Goal: Find specific page/section: Find specific page/section

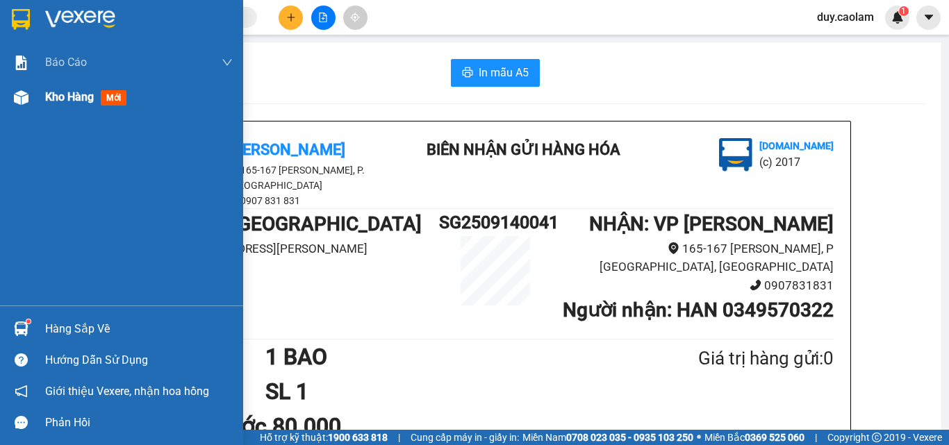
click at [44, 94] on div "Kho hàng mới" at bounding box center [121, 97] width 243 height 35
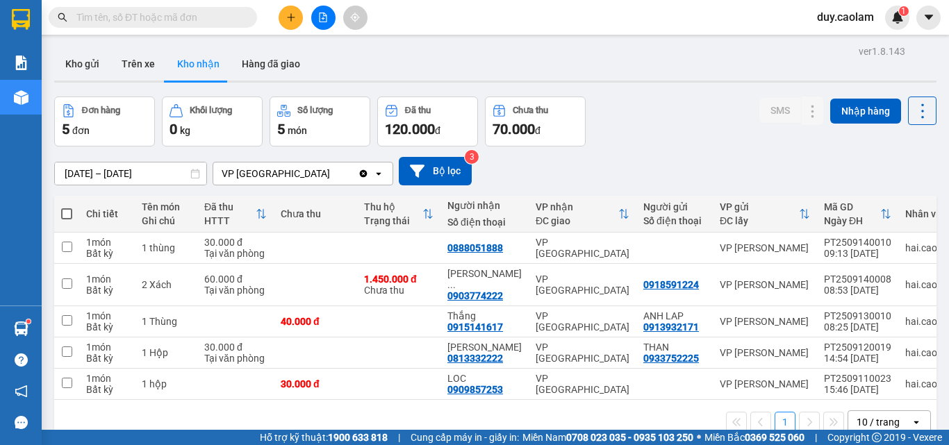
click at [215, 21] on input "text" at bounding box center [158, 17] width 164 height 15
click at [195, 24] on input "text" at bounding box center [158, 17] width 164 height 15
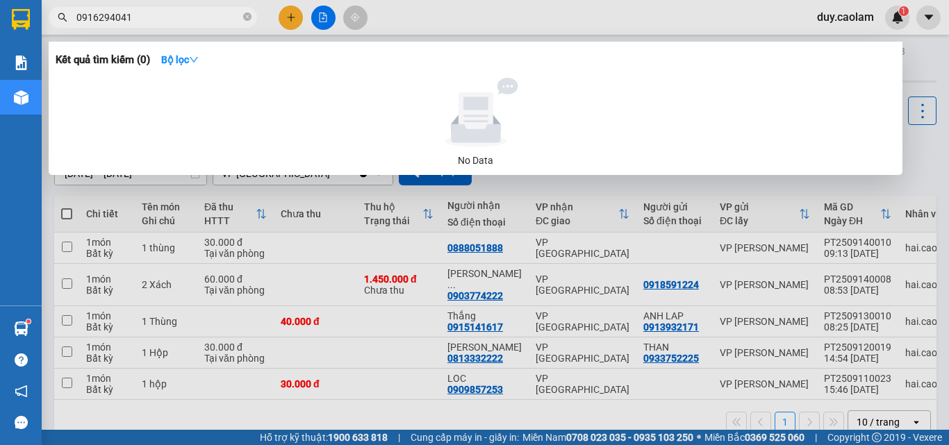
type input "0916294041"
click at [475, 26] on div at bounding box center [474, 222] width 949 height 445
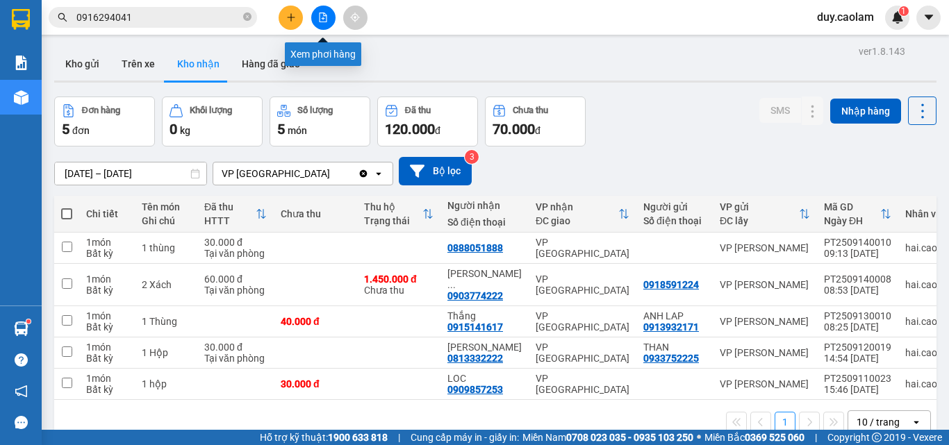
click at [322, 14] on icon "file-add" at bounding box center [323, 18] width 10 height 10
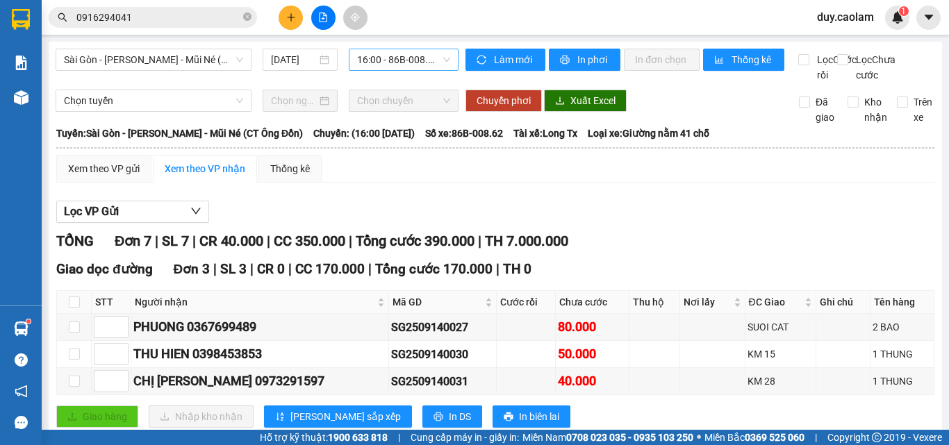
click at [410, 63] on span "16:00 - 86B-008.62" at bounding box center [403, 59] width 93 height 21
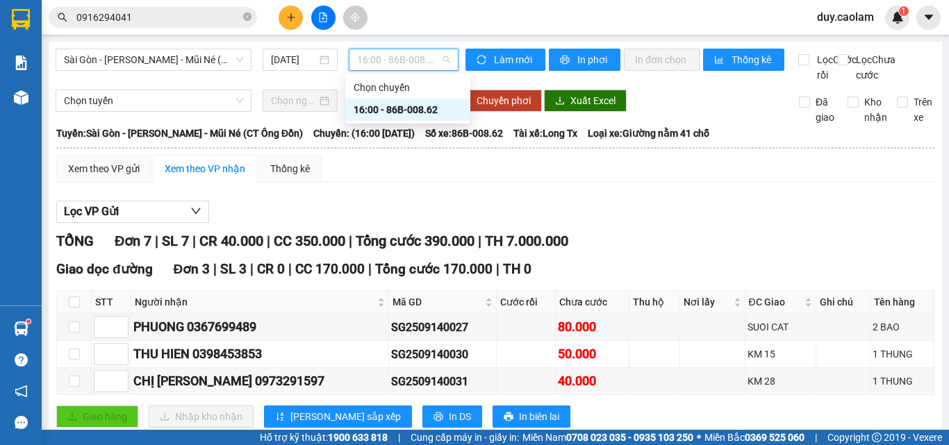
click at [382, 108] on div "16:00 - 86B-008.62" at bounding box center [407, 109] width 108 height 15
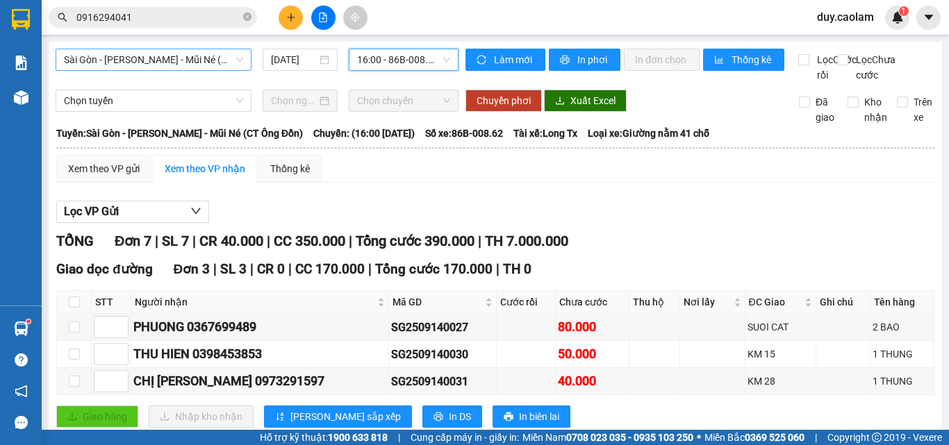
click at [185, 63] on span "Sài Gòn - [PERSON_NAME] - Mũi Né (CT Ông Đồn)" at bounding box center [153, 59] width 179 height 21
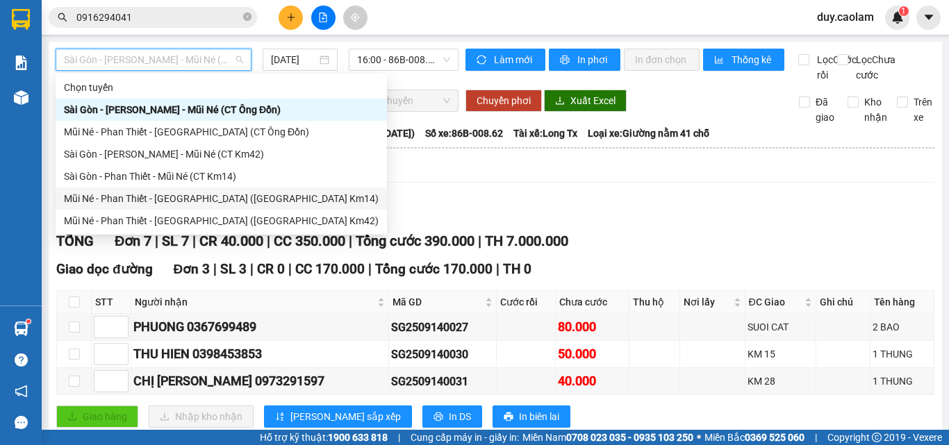
click at [150, 197] on div "Mũi Né - Phan Thiết - [GEOGRAPHIC_DATA] ([GEOGRAPHIC_DATA] Km14)" at bounding box center [221, 198] width 315 height 15
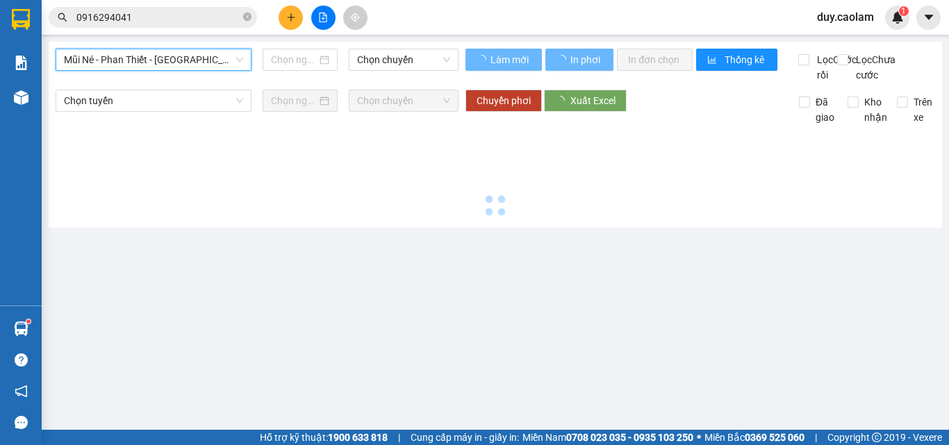
type input "[DATE]"
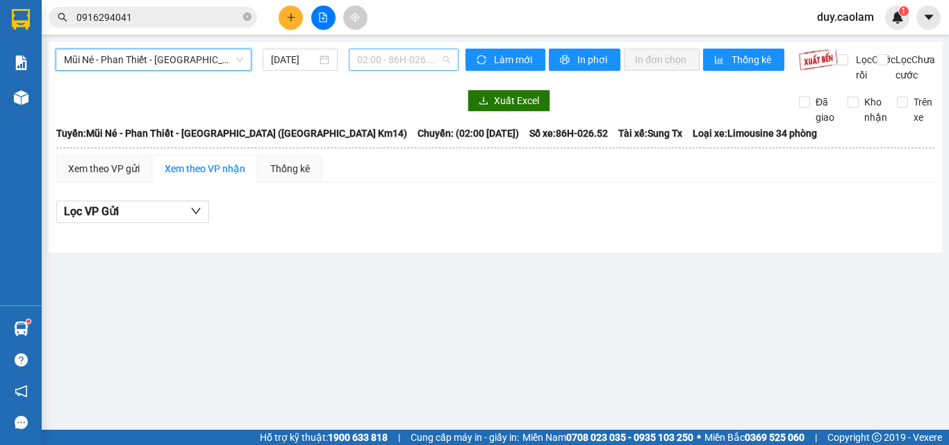
click at [383, 62] on span "02:00 - 86H-026.52" at bounding box center [403, 59] width 93 height 21
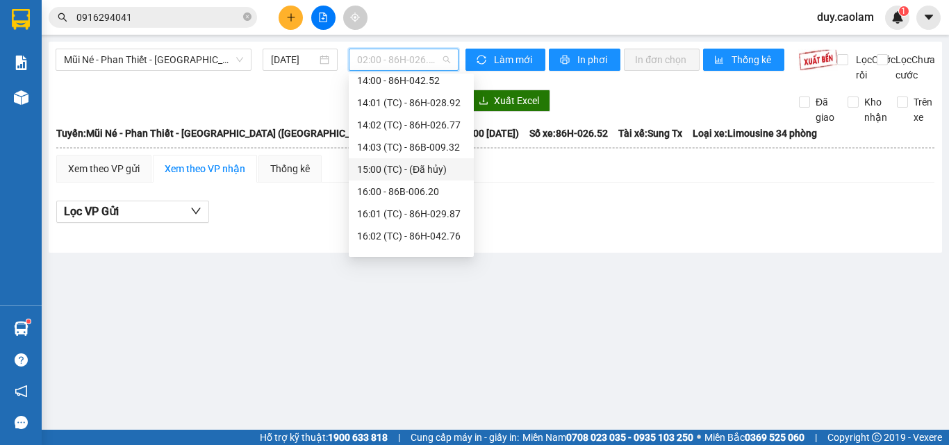
scroll to position [139, 0]
click at [187, 58] on span "Mũi Né - Phan Thiết - [GEOGRAPHIC_DATA] ([GEOGRAPHIC_DATA] Km14)" at bounding box center [153, 59] width 179 height 21
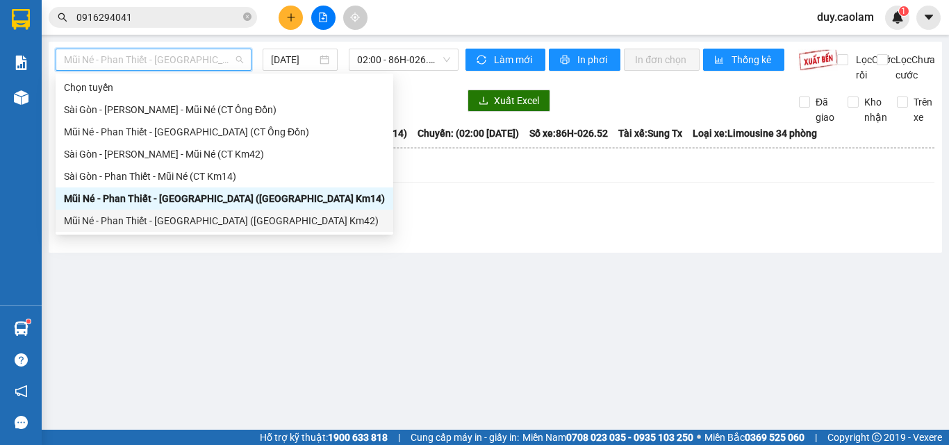
click at [139, 218] on div "Mũi Né - Phan Thiết - [GEOGRAPHIC_DATA] ([GEOGRAPHIC_DATA] Km42)" at bounding box center [224, 220] width 321 height 15
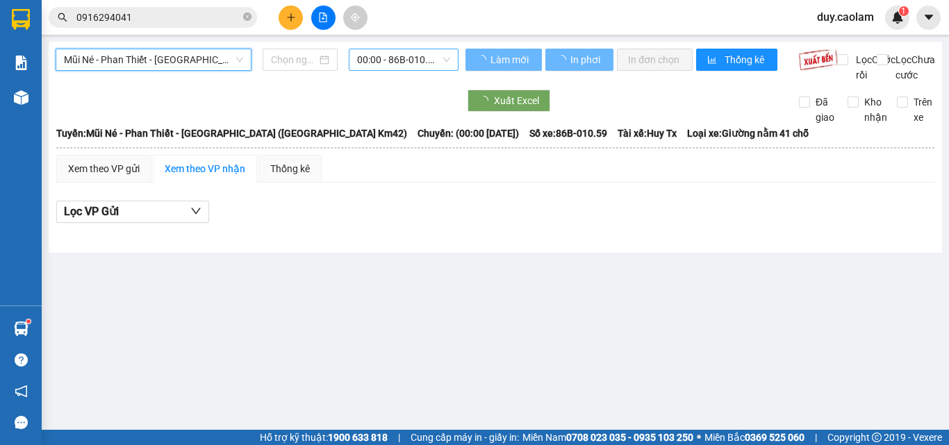
type input "[DATE]"
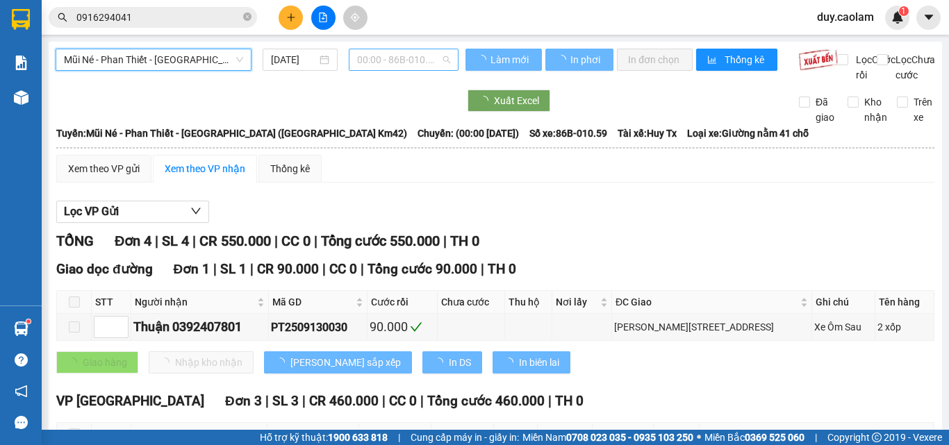
click at [408, 61] on span "00:00 - 86B-010.59" at bounding box center [403, 59] width 93 height 21
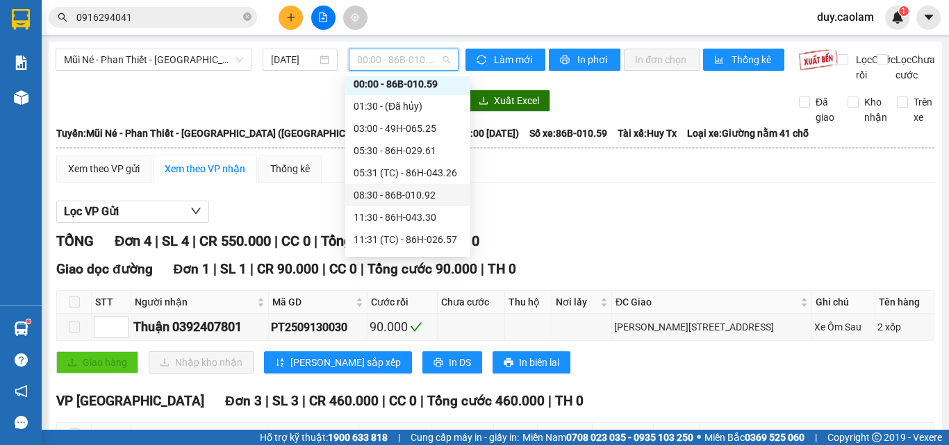
scroll to position [22, 0]
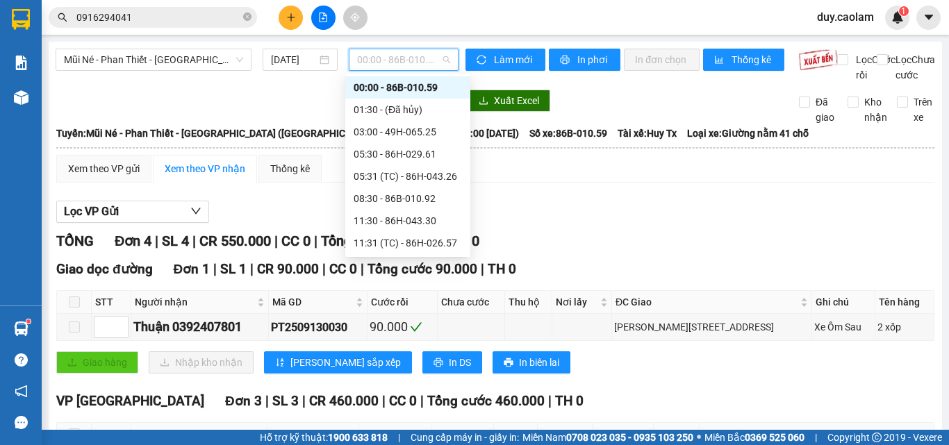
click at [391, 61] on span "00:00 - 86B-010.59" at bounding box center [403, 59] width 93 height 21
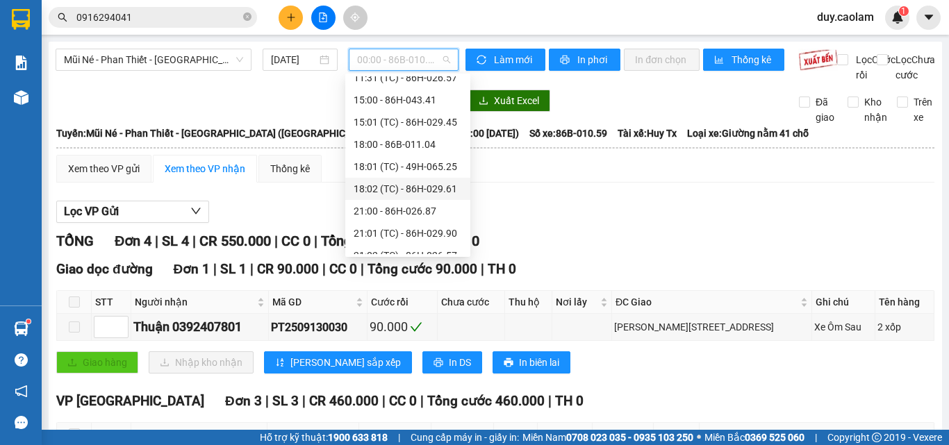
scroll to position [200, 0]
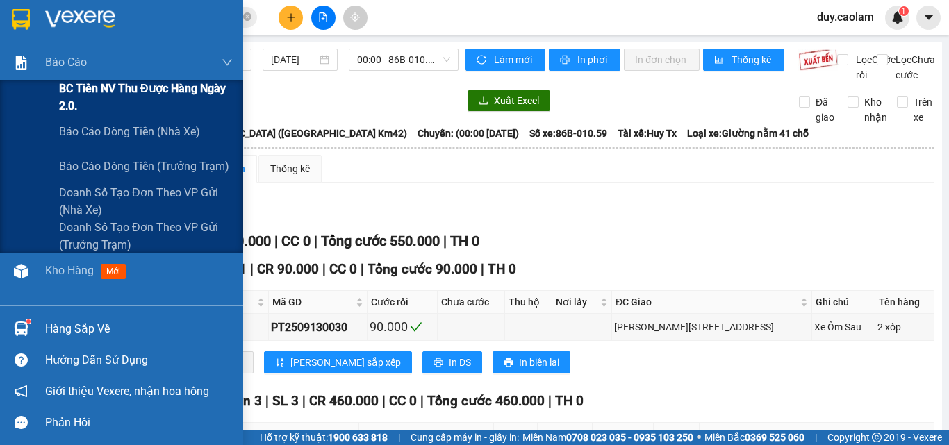
click at [101, 100] on span "BC Tiền NV thu được hàng ngày 2.0." at bounding box center [146, 97] width 174 height 35
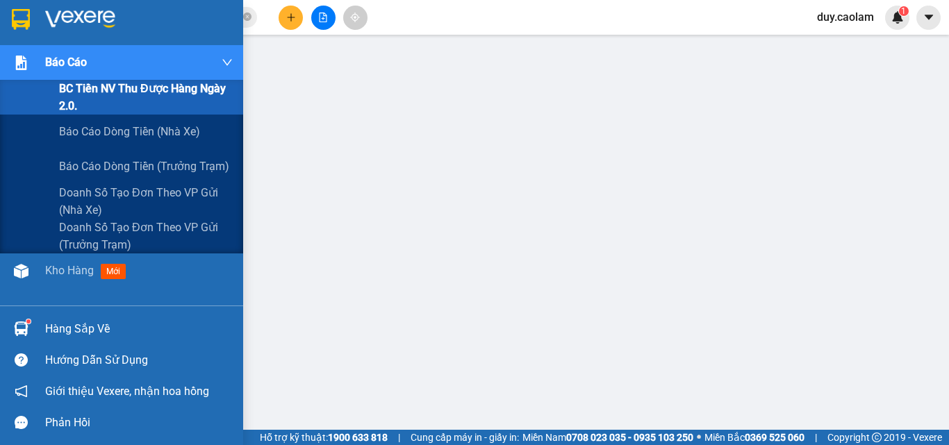
click at [102, 94] on span "BC Tiền NV thu được hàng ngày 2.0." at bounding box center [146, 97] width 174 height 35
